Goal: Use online tool/utility: Utilize a website feature to perform a specific function

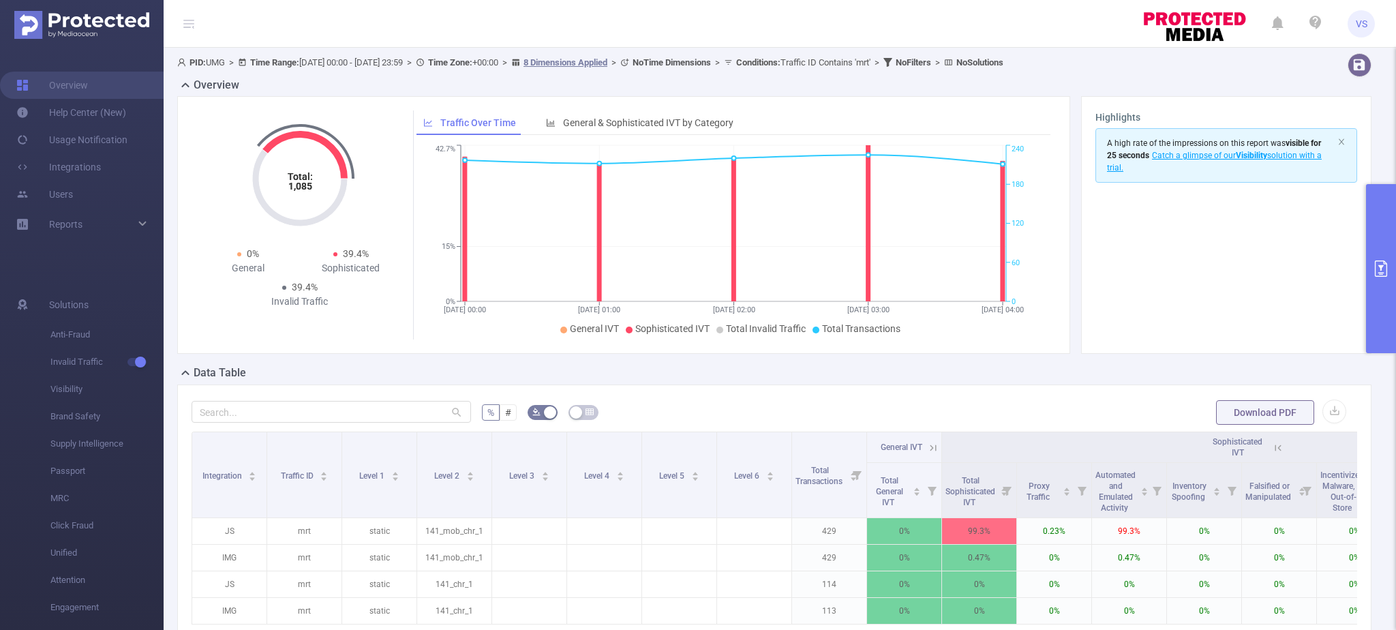
click at [944, 394] on div "% # Download PDF Integration Traffic ID Level 1 Level 2 Level 3 Level 4 Level 5…" at bounding box center [774, 550] width 1194 height 333
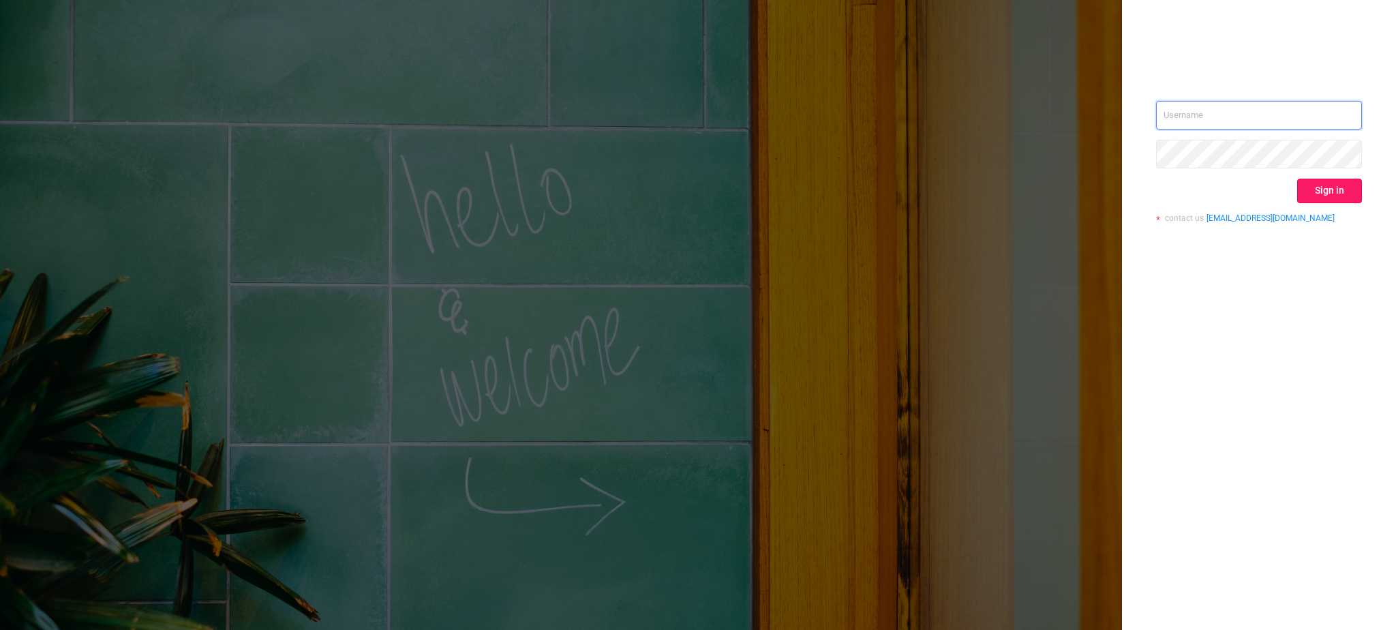
type input "vladilen.sitnikov@umg.team"
click at [1335, 191] on button "Sign in" at bounding box center [1329, 191] width 65 height 25
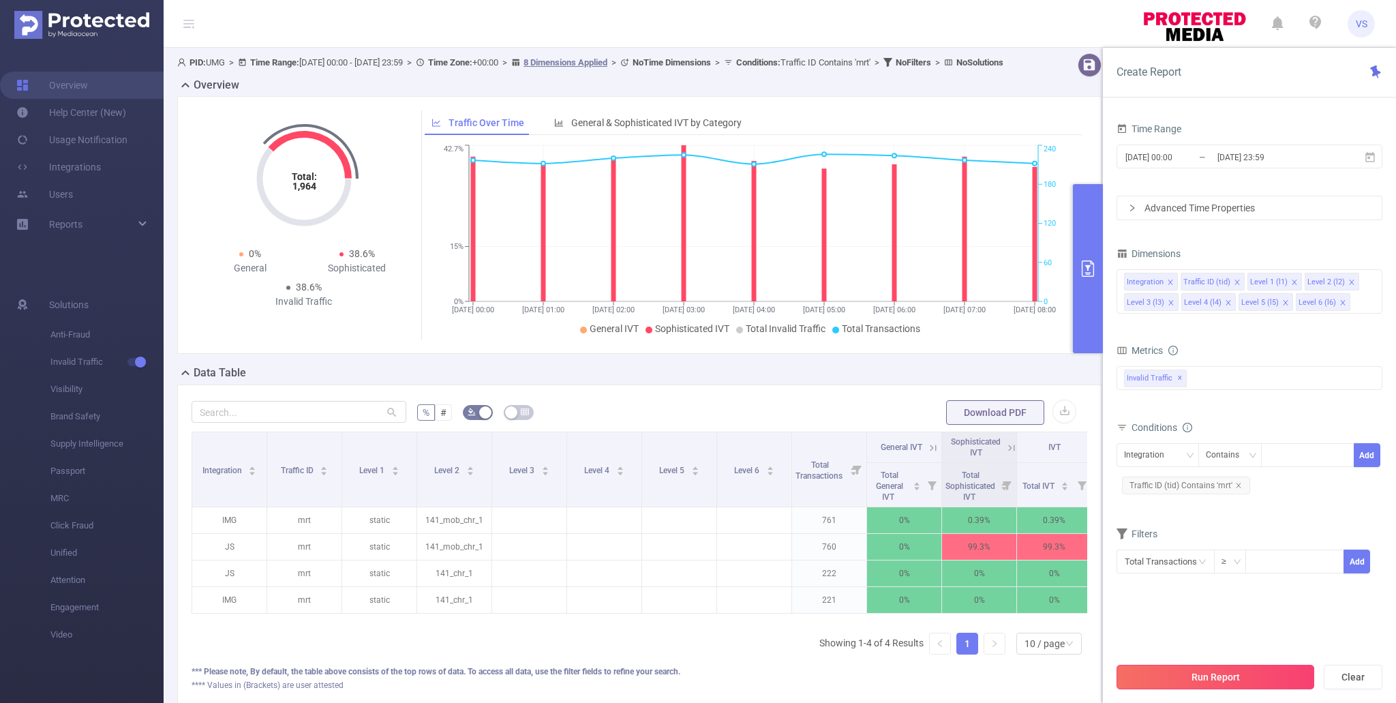
click at [1197, 629] on button "Run Report" at bounding box center [1215, 677] width 198 height 25
